Goal: Transaction & Acquisition: Download file/media

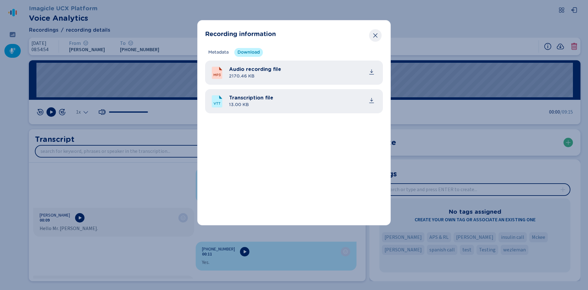
click at [373, 35] on icon "Close" at bounding box center [375, 35] width 6 height 6
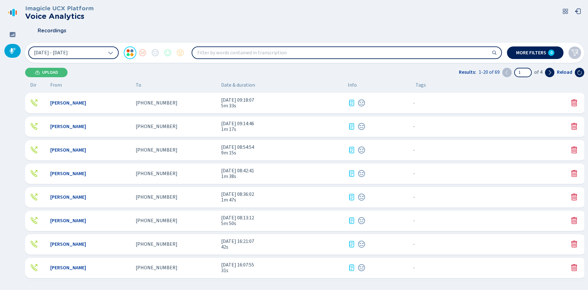
click at [255, 104] on span "5m 33s" at bounding box center [282, 106] width 122 height 6
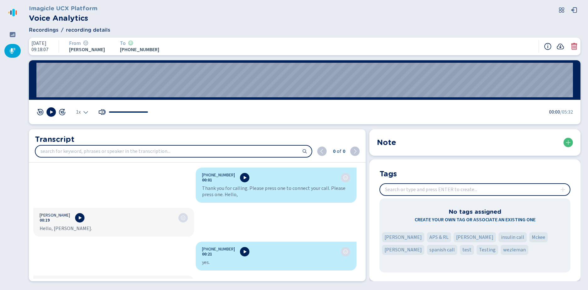
click at [563, 43] on icon at bounding box center [561, 47] width 8 height 8
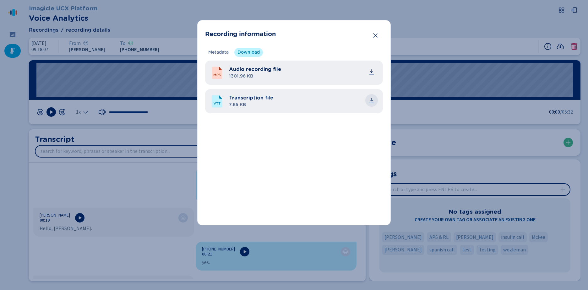
click at [371, 102] on icon "common.download" at bounding box center [372, 100] width 6 height 6
